Goal: Task Accomplishment & Management: Manage account settings

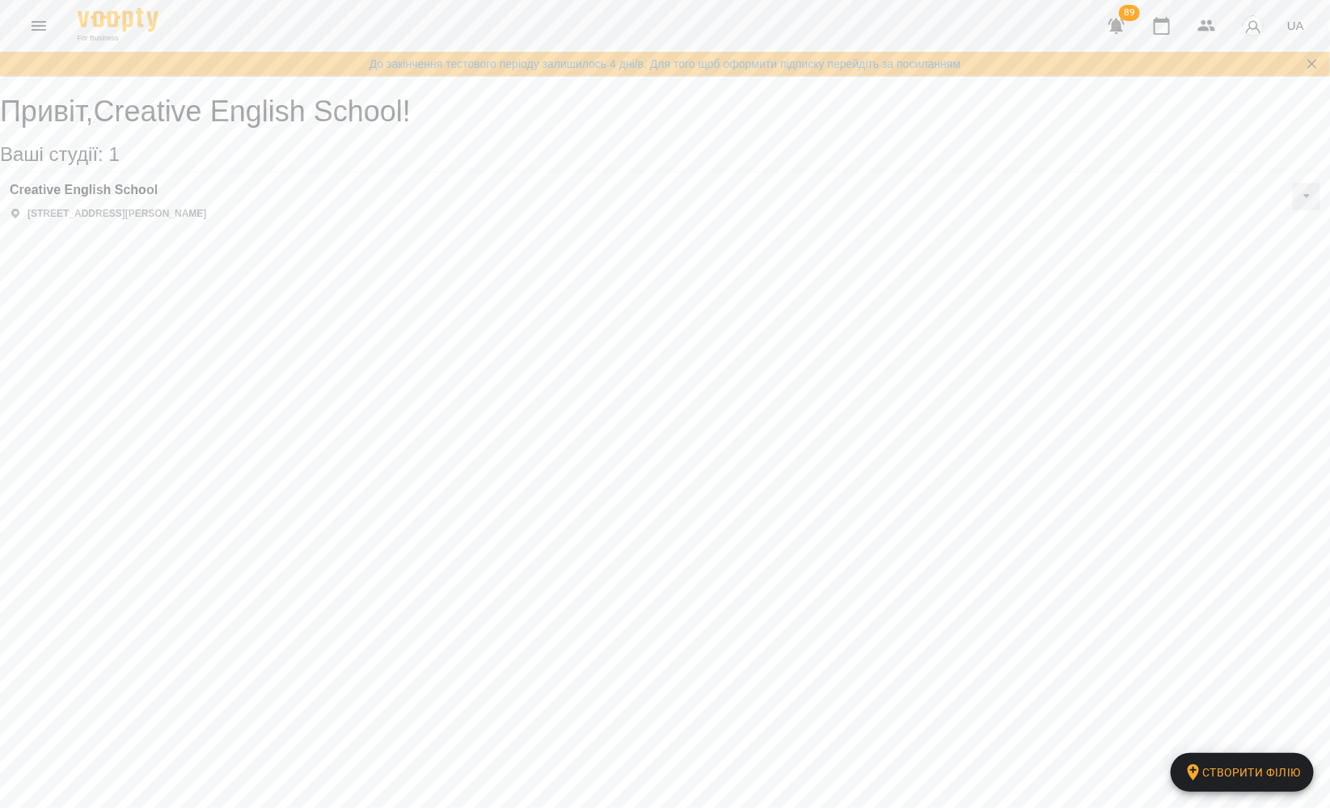
click at [31, 16] on icon "Menu" at bounding box center [38, 25] width 19 height 19
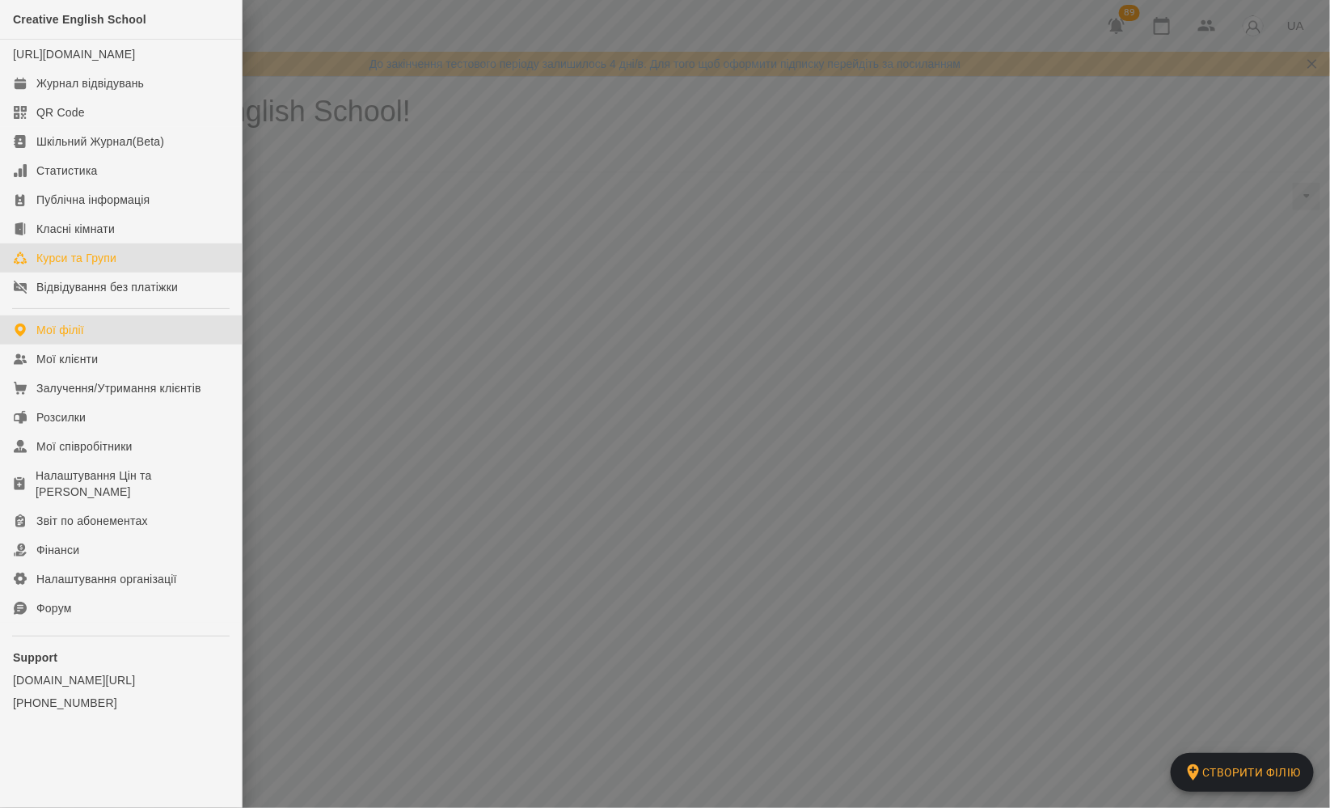
click at [85, 266] on div "Курси та Групи" at bounding box center [76, 258] width 80 height 16
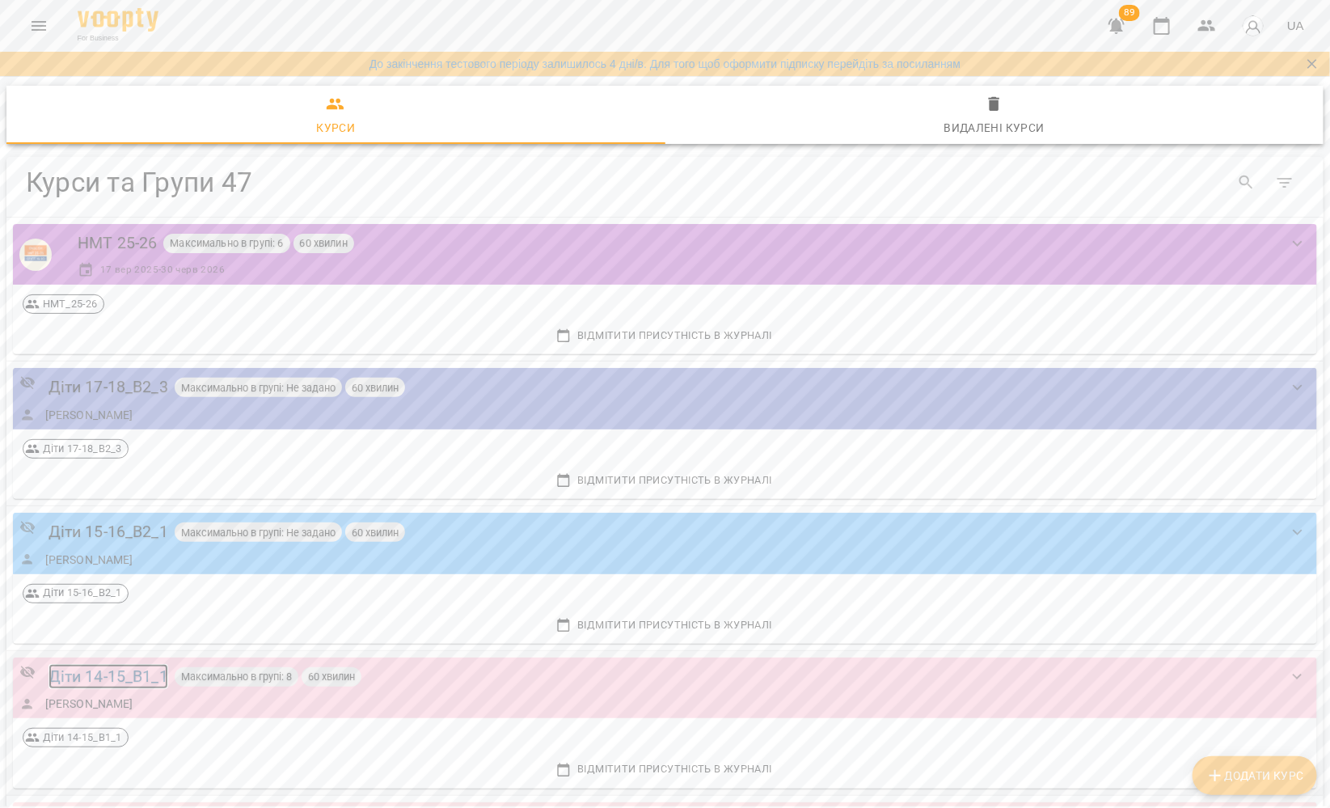
click at [94, 676] on div "Діти 14-15_B1_1" at bounding box center [109, 676] width 120 height 25
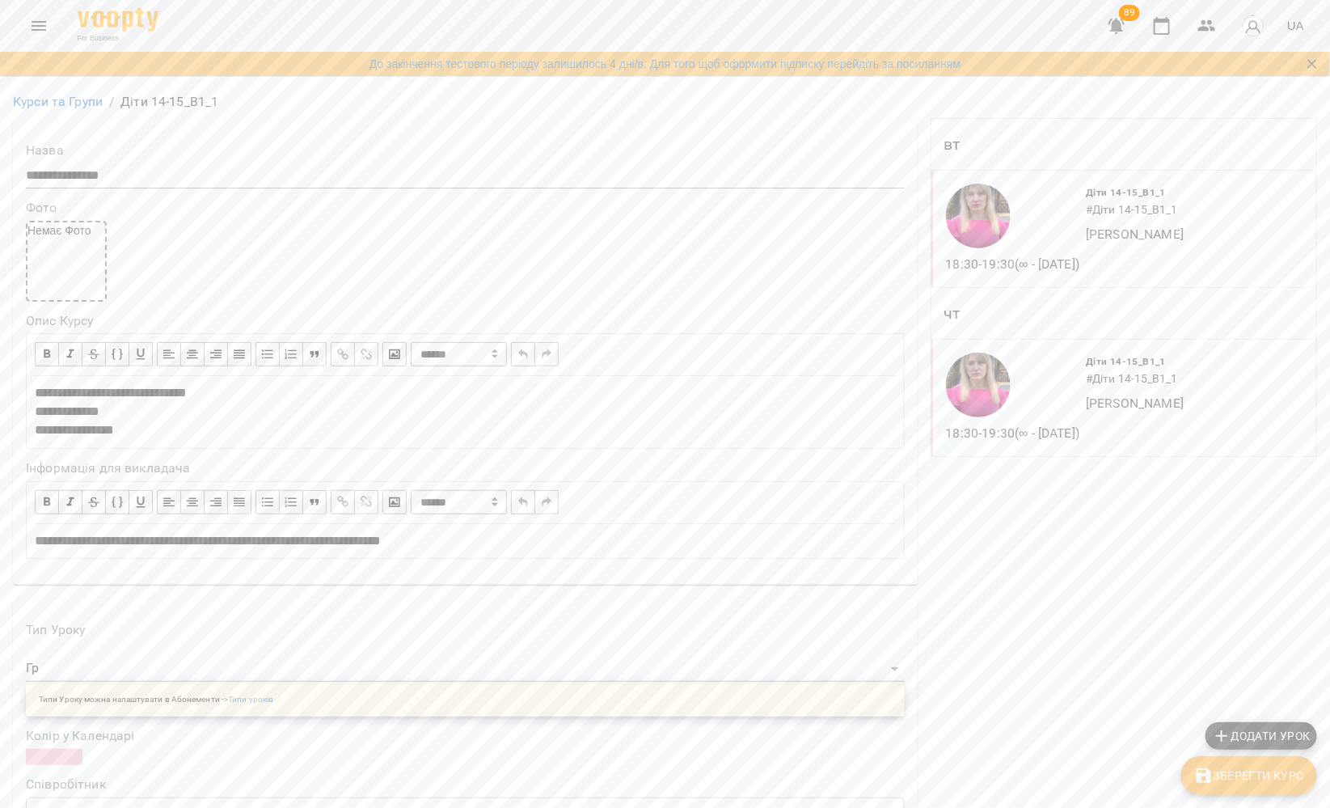
scroll to position [1324, 0]
click at [35, 38] on button "Menu" at bounding box center [38, 25] width 39 height 39
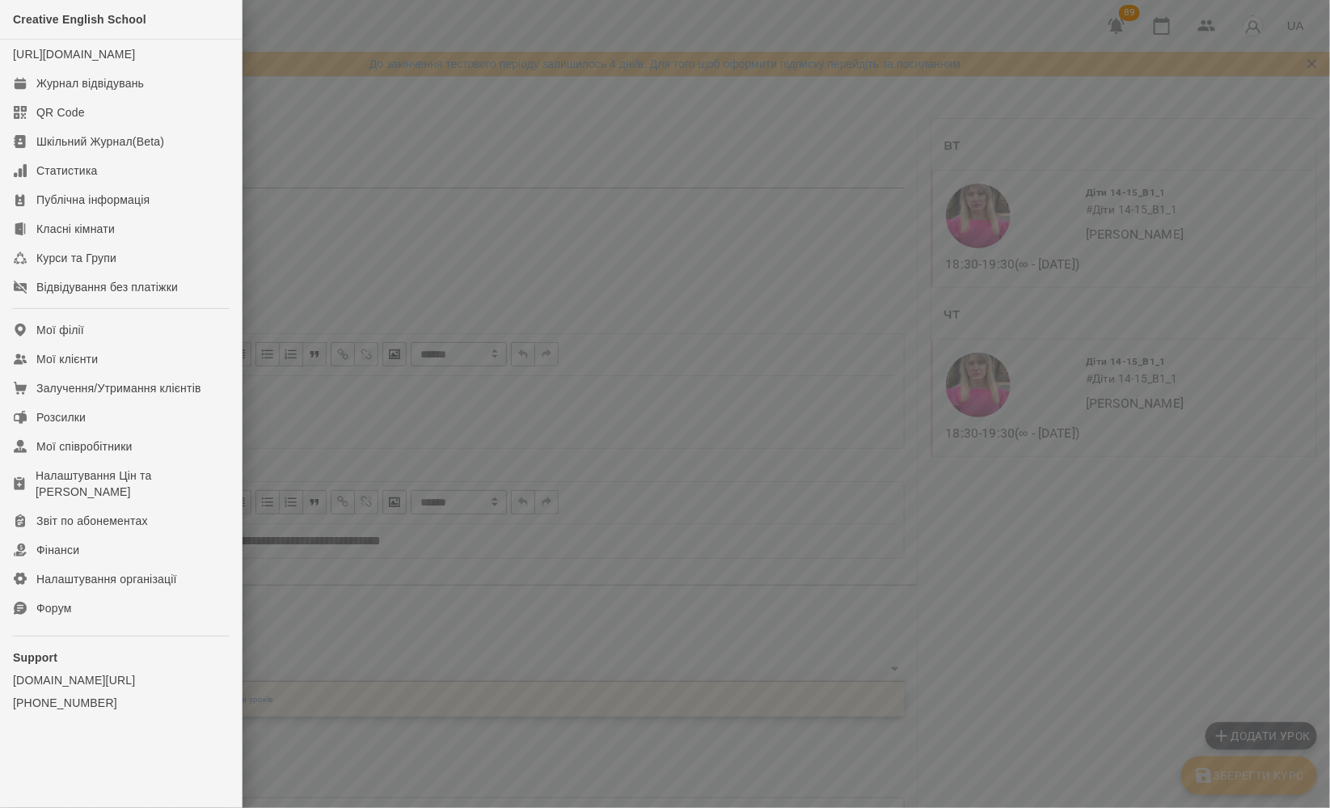
click at [429, 315] on div at bounding box center [665, 404] width 1330 height 808
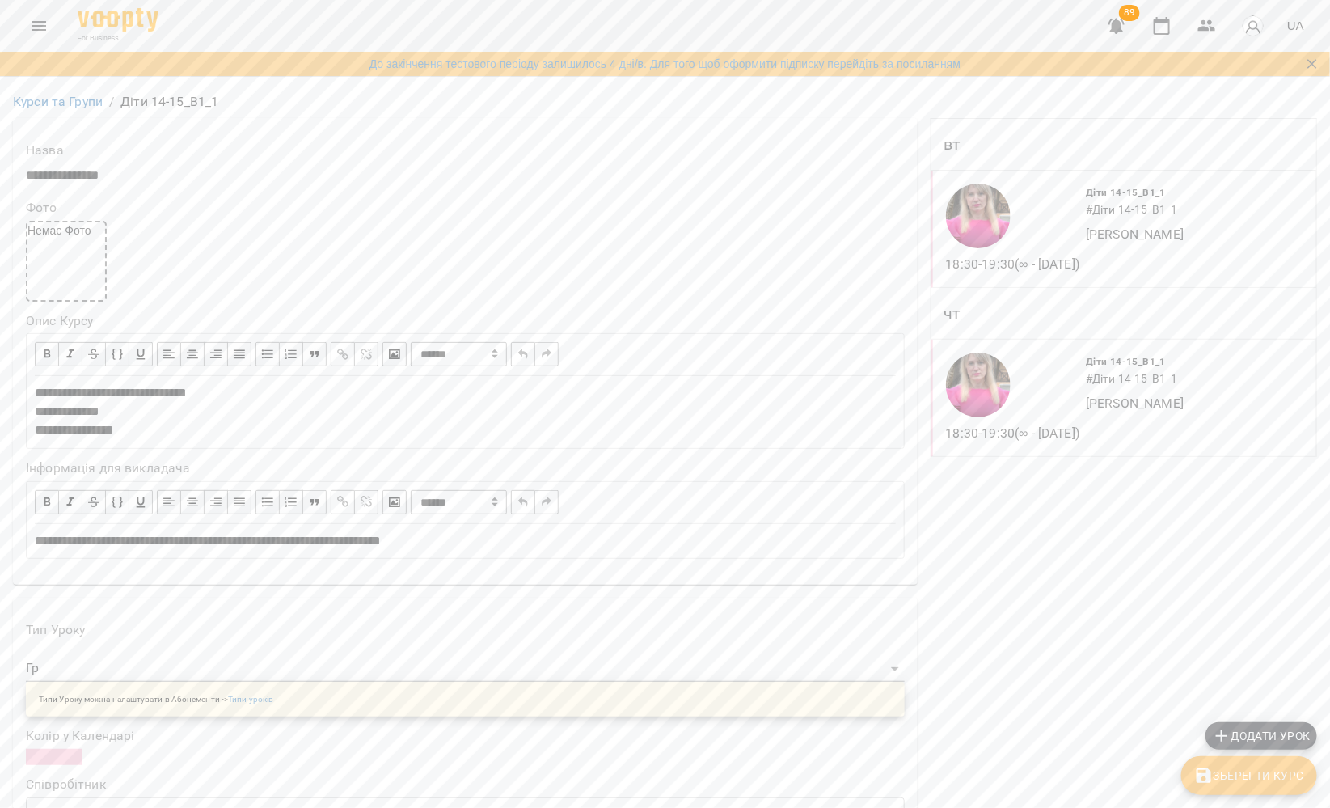
click at [41, 22] on icon "Menu" at bounding box center [39, 26] width 15 height 10
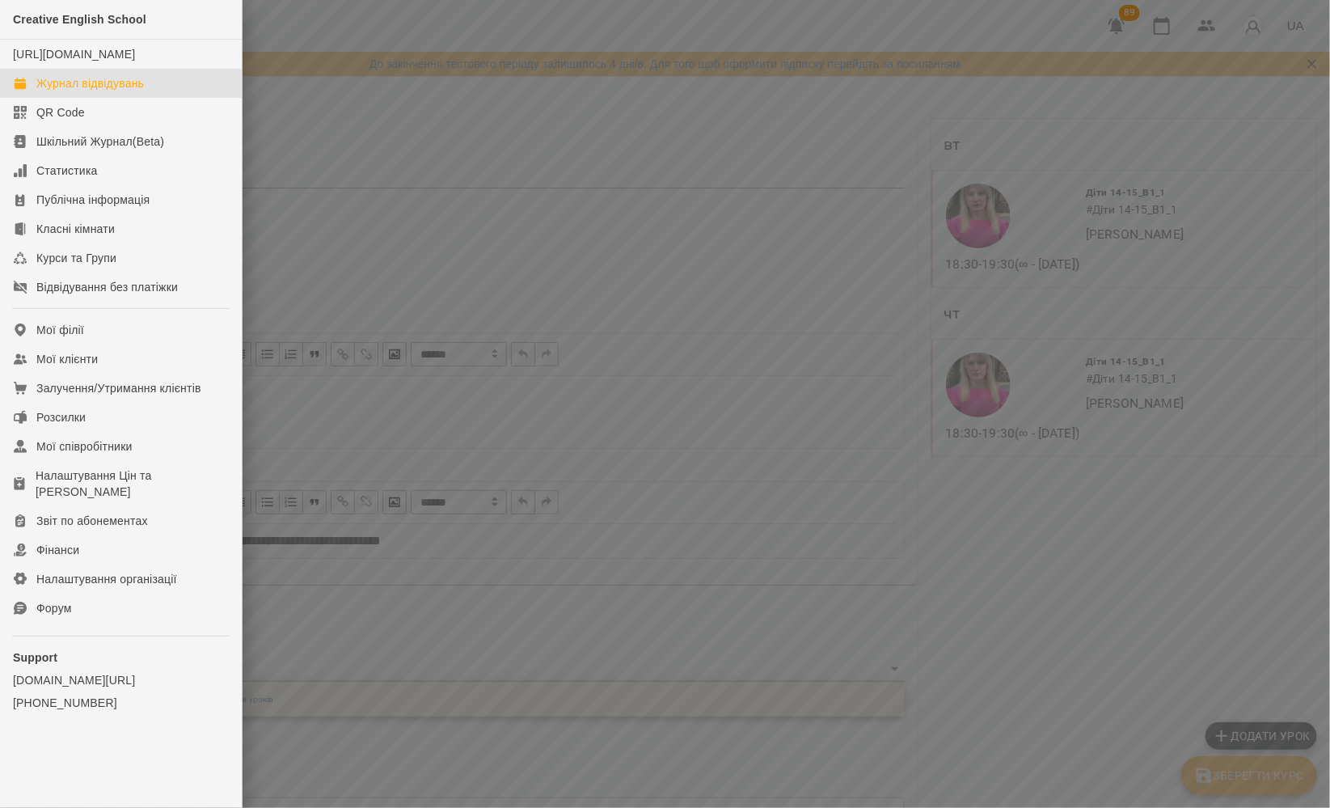
click at [72, 91] on div "Журнал відвідувань" at bounding box center [90, 83] width 108 height 16
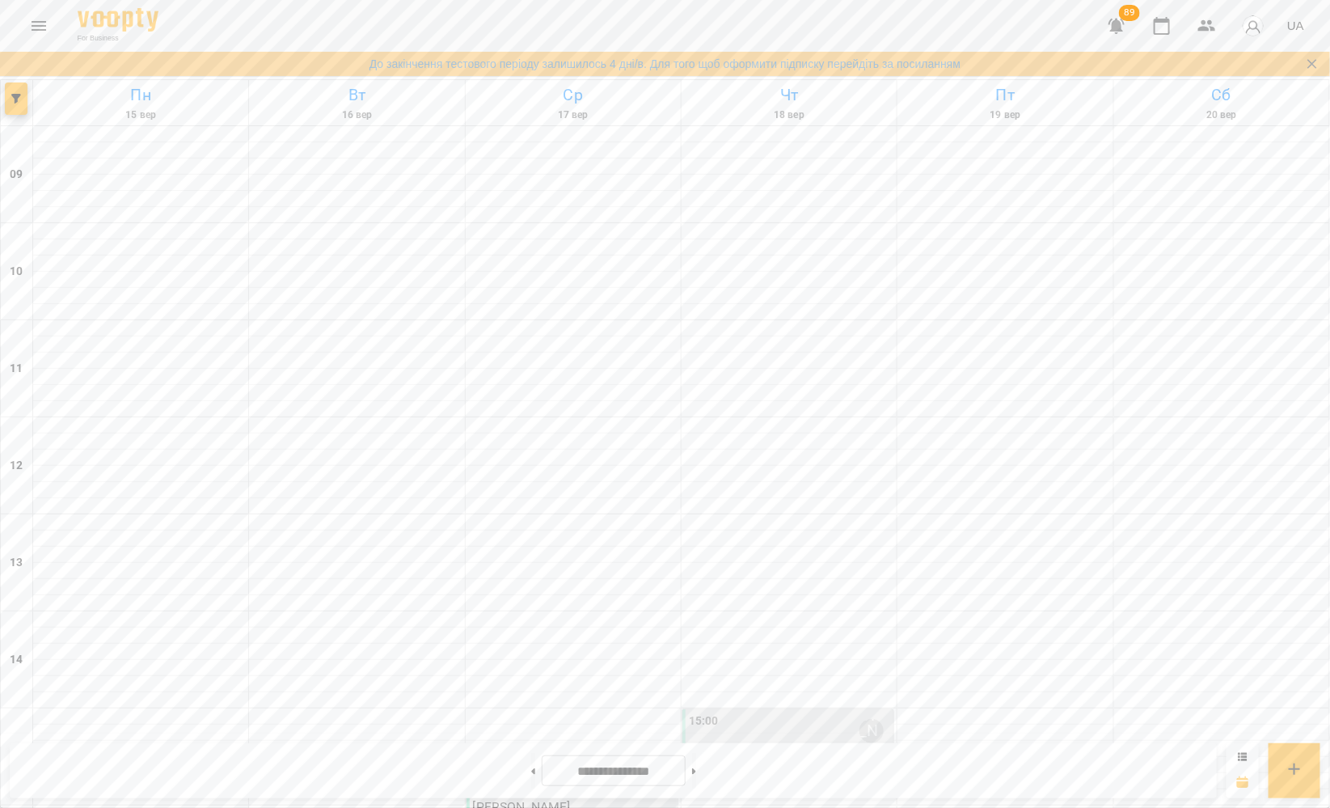
click at [1113, 26] on icon "button" at bounding box center [1117, 26] width 16 height 15
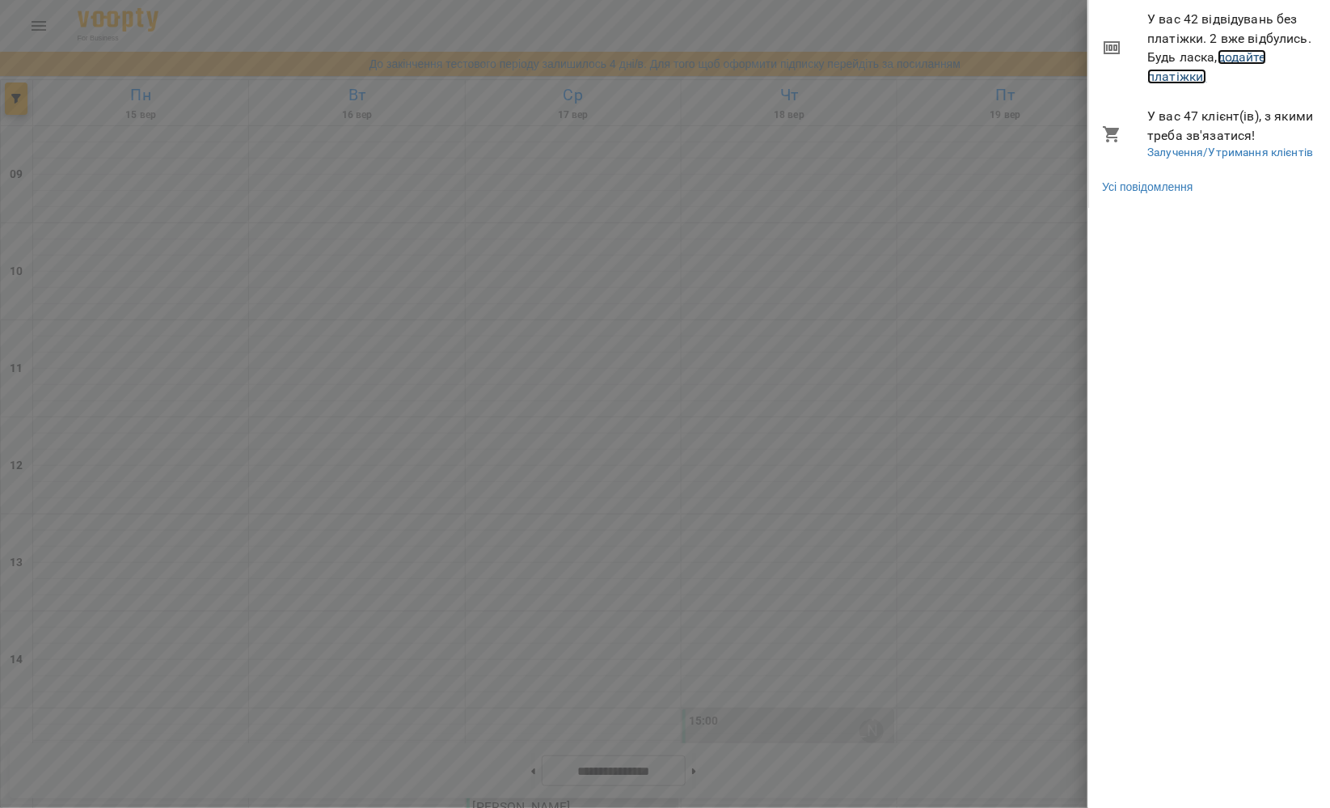
click at [1176, 81] on link "додайте платіжки!" at bounding box center [1206, 66] width 119 height 35
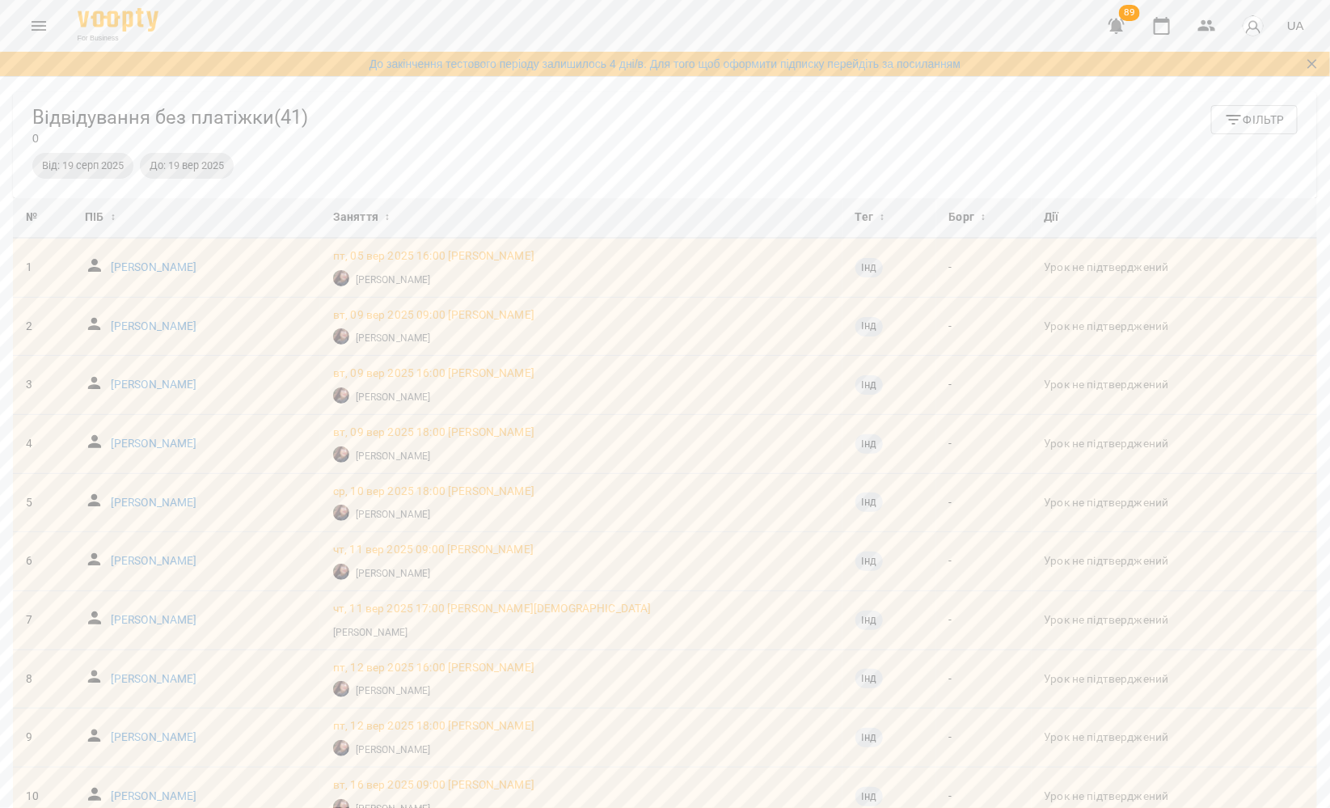
click at [391, 146] on div "Відвідування без платіжки ( 41 ) 0 Фільтр" at bounding box center [664, 125] width 1265 height 41
click at [297, 122] on h5 "Відвідування без платіжки ( 41 )" at bounding box center [170, 117] width 276 height 25
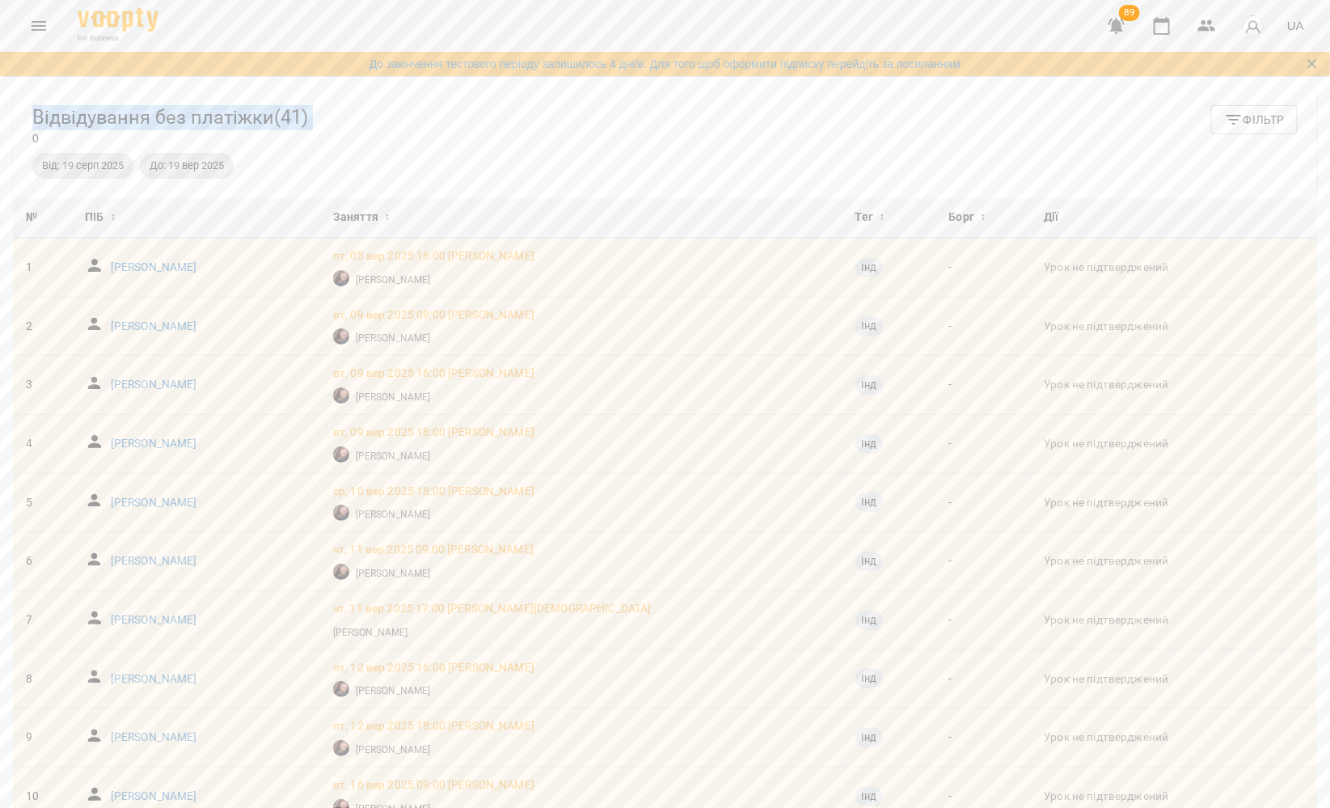
click at [297, 122] on h5 "Відвідування без платіжки ( 41 )" at bounding box center [170, 117] width 276 height 25
click at [378, 125] on div "Відвідування без платіжки ( 41 ) 0 Фільтр" at bounding box center [664, 125] width 1265 height 41
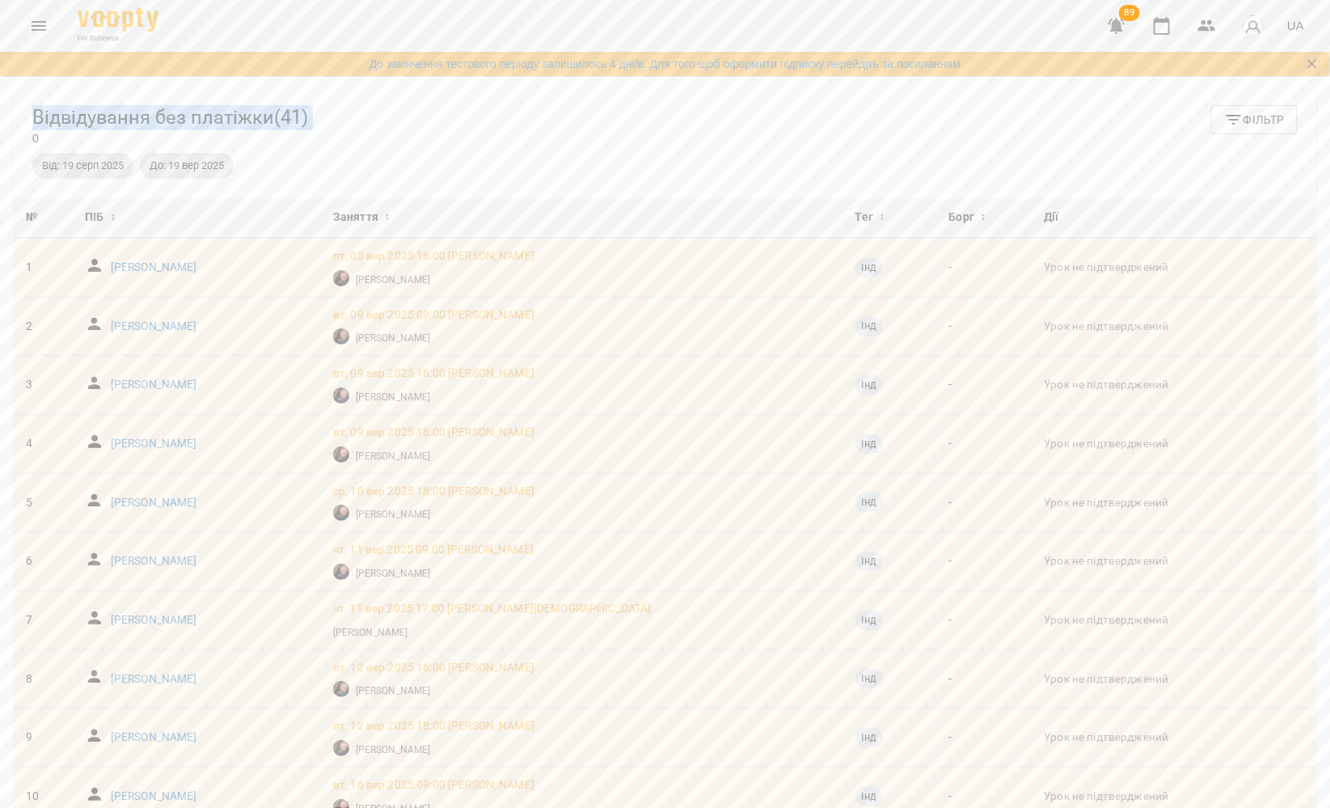
drag, startPoint x: 350, startPoint y: 107, endPoint x: 7, endPoint y: 112, distance: 342.9
click at [4, 112] on div "Відвідування без платіжки ( 41 ) 0 Фільтр Від: 19 серп 2025 До: 19 вер 2025 № П…" at bounding box center [665, 483] width 1330 height 808
click at [36, 112] on h5 "Відвідування без платіжки ( 41 )" at bounding box center [170, 117] width 276 height 25
click at [37, 112] on h5 "Відвідування без платіжки ( 41 )" at bounding box center [170, 117] width 276 height 25
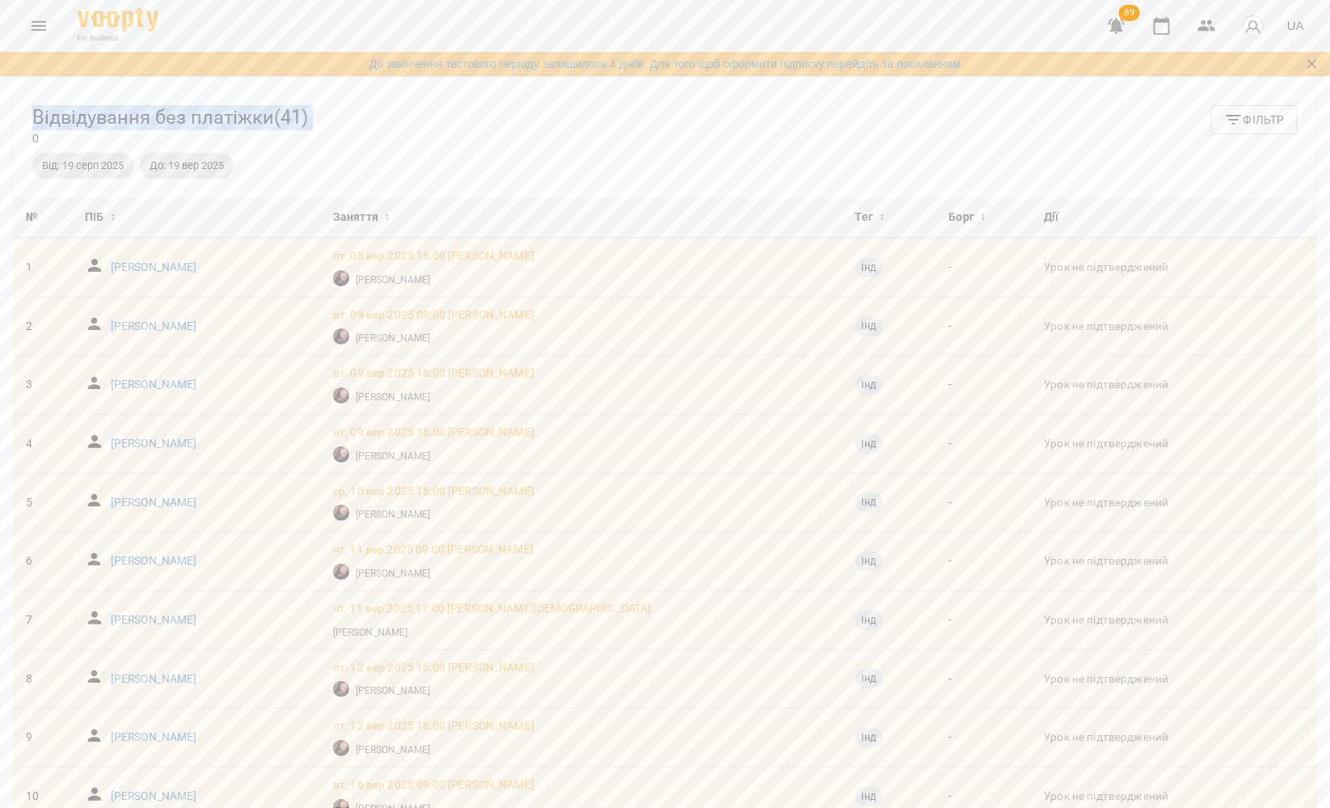
click at [142, 122] on h5 "Відвідування без платіжки ( 41 )" at bounding box center [170, 117] width 276 height 25
drag, startPoint x: 361, startPoint y: 125, endPoint x: 33, endPoint y: 124, distance: 328.3
click at [30, 123] on div "Відвідування без платіжки ( 41 ) 0 Фільтр Від: 19 серп 2025 До: 19 вер 2025" at bounding box center [665, 145] width 1304 height 106
click at [268, 158] on div "Від: 19 серп 2025 До: 19 вер 2025" at bounding box center [665, 166] width 1272 height 32
drag, startPoint x: 258, startPoint y: 182, endPoint x: 28, endPoint y: 114, distance: 239.5
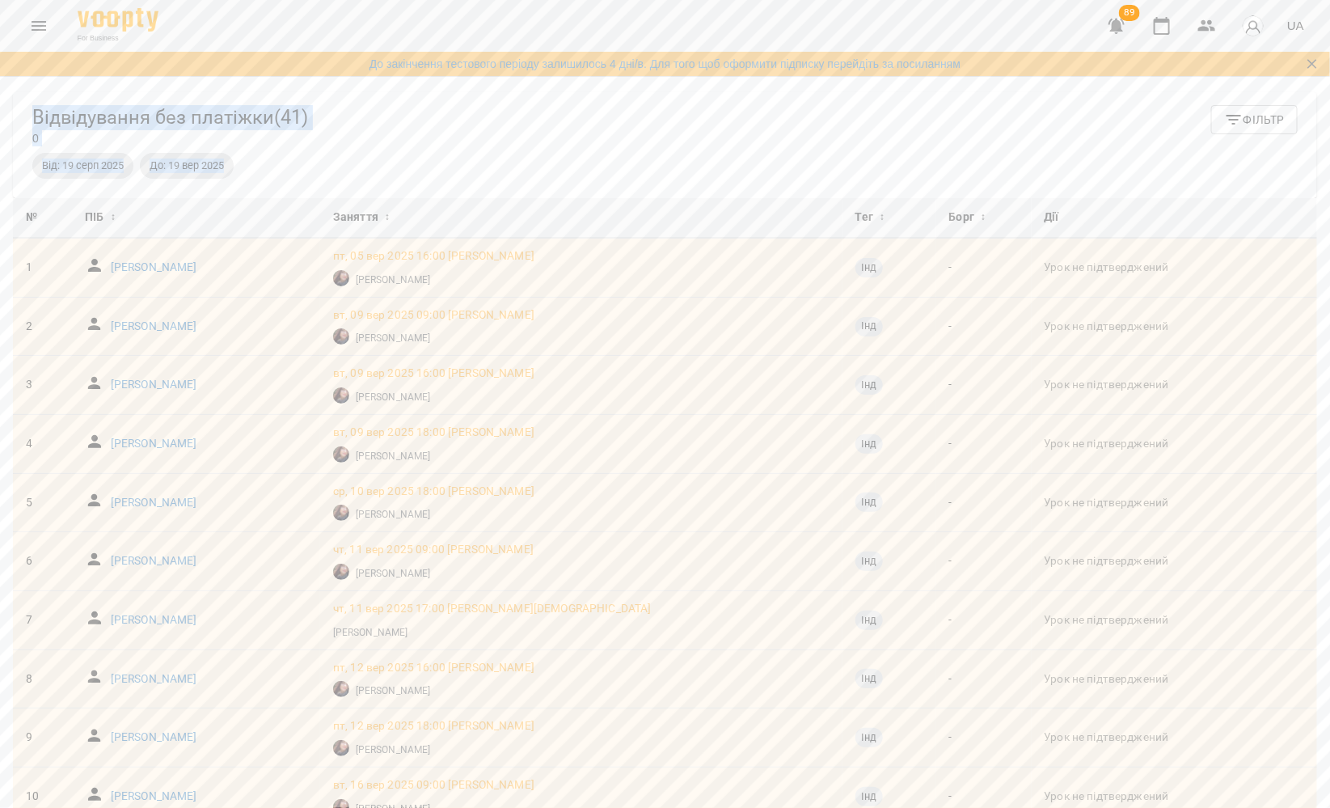
click at [26, 113] on div "Відвідування без платіжки ( 41 ) 0 Фільтр Від: 19 серп 2025 До: 19 вер 2025" at bounding box center [665, 145] width 1304 height 106
click at [28, 114] on div "Відвідування без платіжки ( 41 ) 0 Фільтр Від: 19 серп 2025 До: 19 вер 2025" at bounding box center [665, 145] width 1304 height 106
drag, startPoint x: 29, startPoint y: 111, endPoint x: 229, endPoint y: 171, distance: 208.7
click at [229, 173] on div "Відвідування без платіжки ( 41 ) 0 Фільтр Від: 19 серп 2025 До: 19 вер 2025" at bounding box center [665, 145] width 1304 height 106
click at [323, 179] on div "Від: 19 серп 2025 До: 19 вер 2025" at bounding box center [665, 166] width 1272 height 32
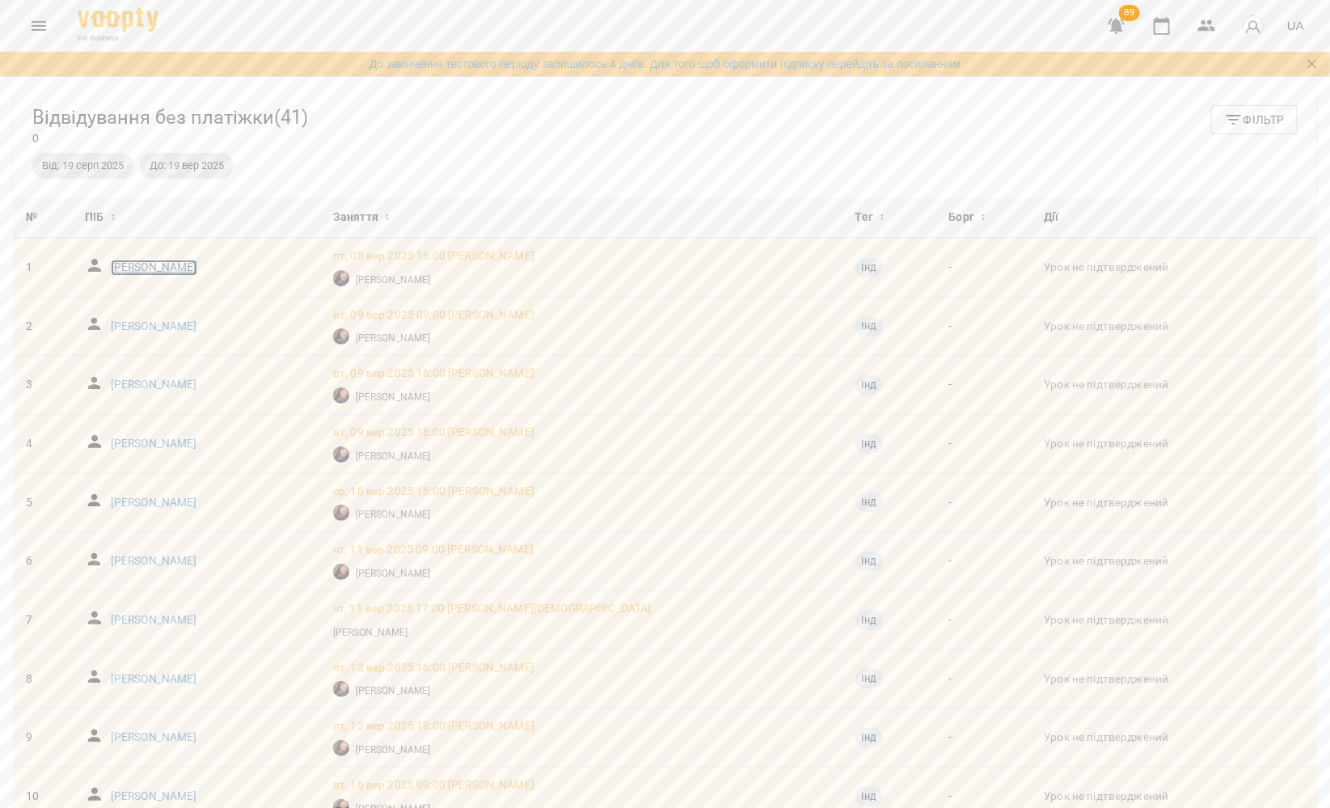
click at [183, 270] on p "Гелла Вероніка" at bounding box center [154, 268] width 87 height 16
drag, startPoint x: 451, startPoint y: 606, endPoint x: 921, endPoint y: 0, distance: 766.4
click at [0, 0] on div "For Business 89 UA До закінчення тестового періоду залишилось 4 дні/в. Для того…" at bounding box center [665, 443] width 1330 height 887
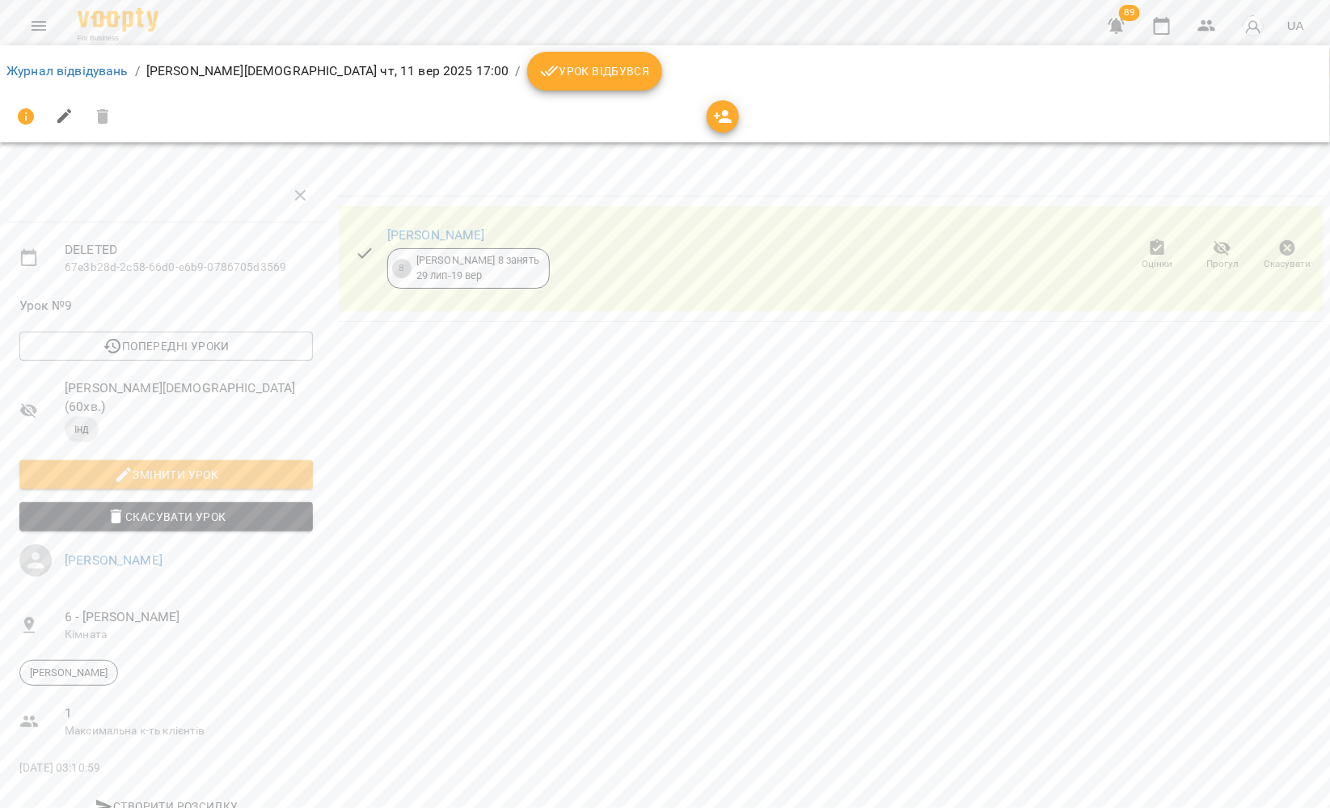
click at [212, 507] on span "Скасувати Урок" at bounding box center [166, 516] width 268 height 19
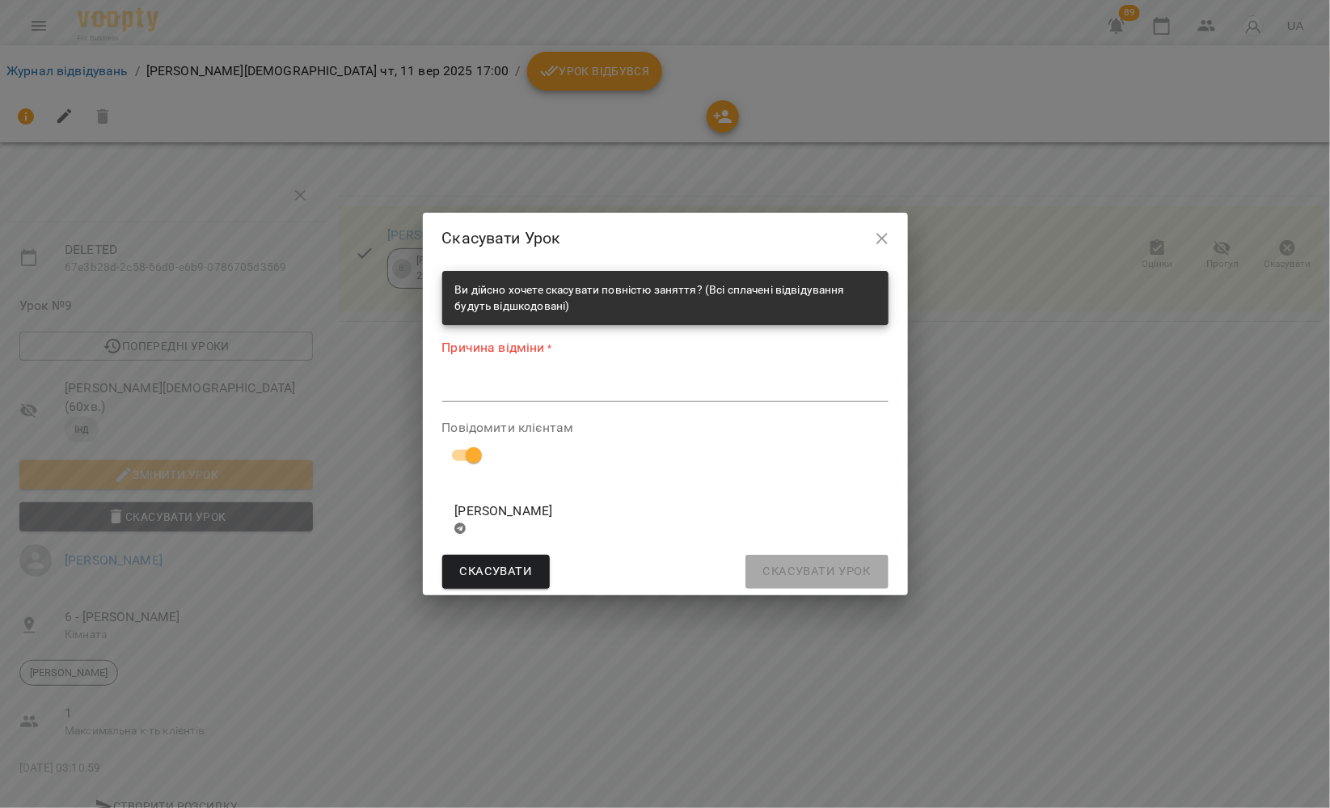
click at [490, 379] on div "*" at bounding box center [665, 389] width 446 height 26
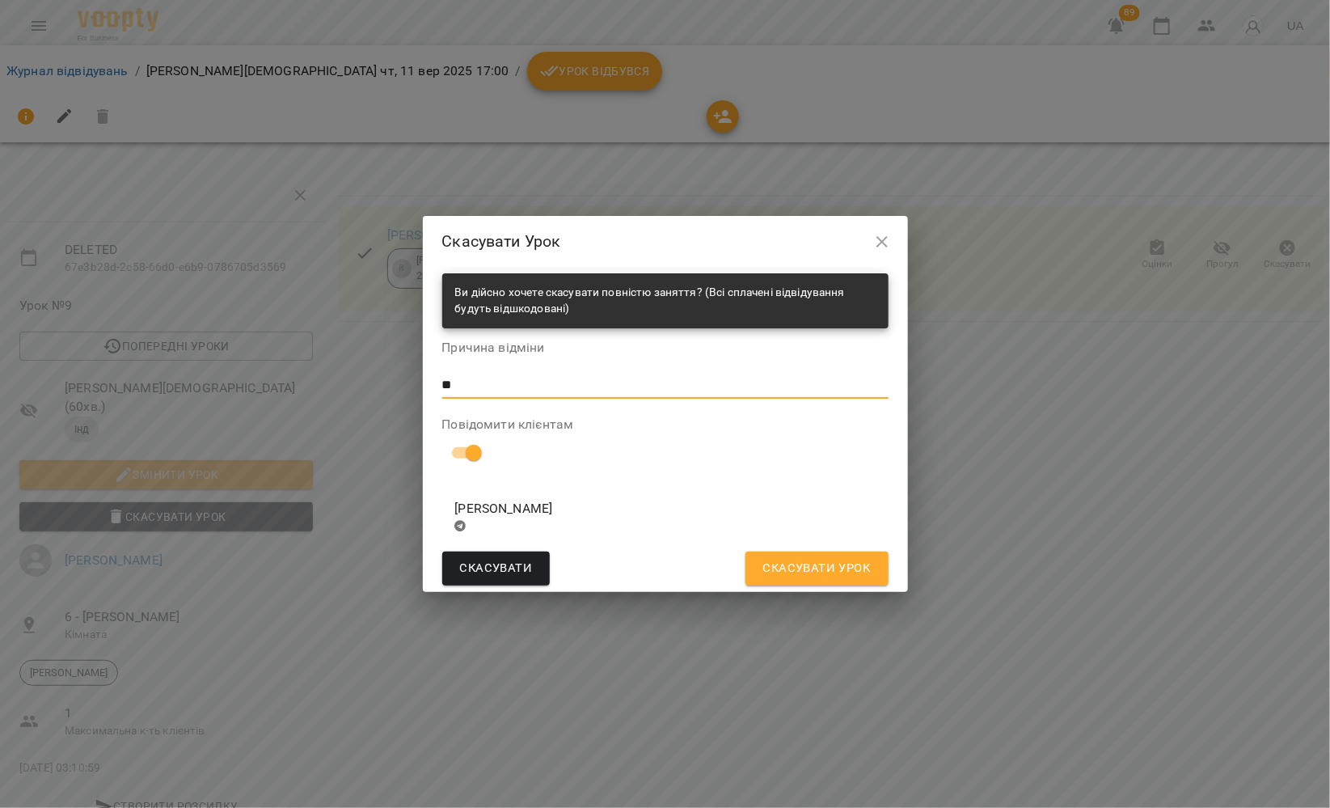
type textarea "*"
type textarea "*****"
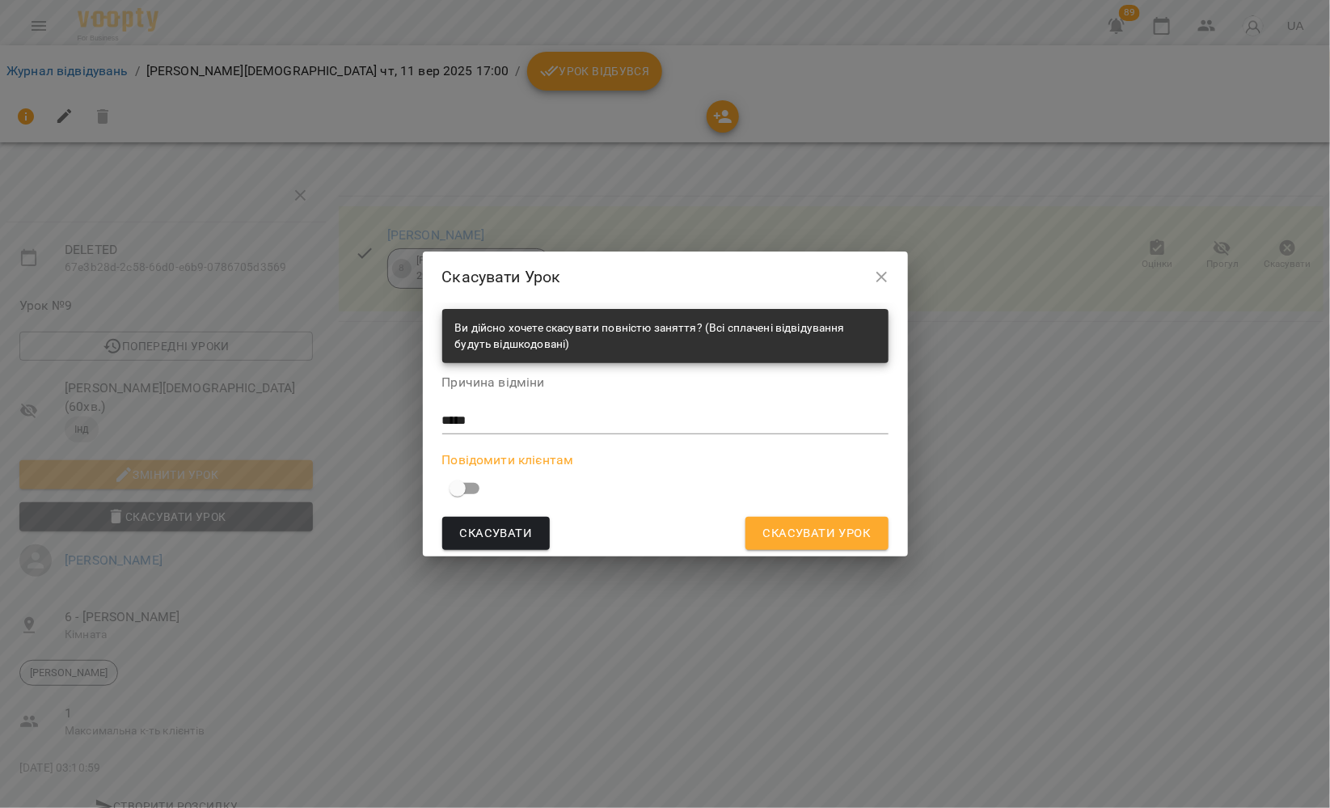
click at [787, 534] on span "Скасувати Урок" at bounding box center [817, 533] width 108 height 21
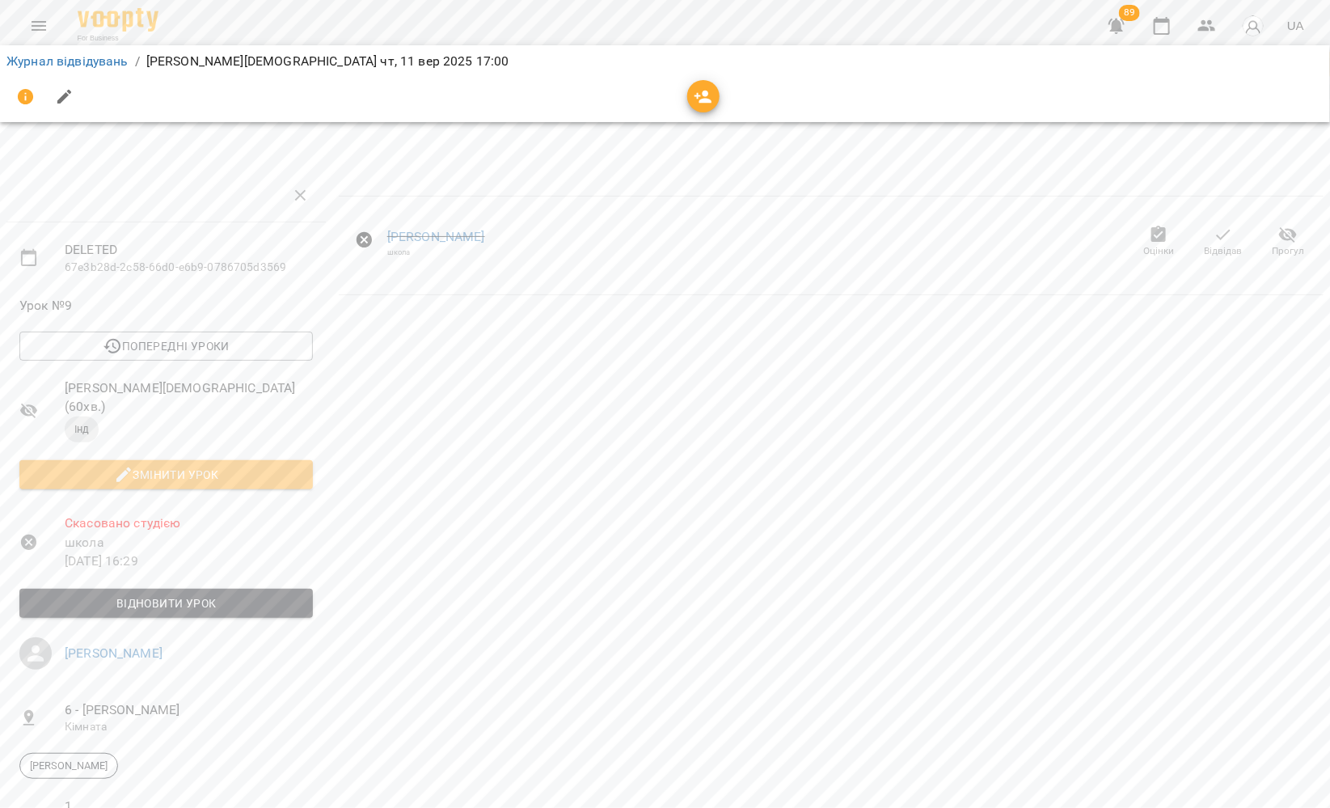
click at [703, 450] on div "[PERSON_NAME] школа Оцінки Відвідав Прогул" at bounding box center [831, 548] width 998 height 770
